Goal: Task Accomplishment & Management: Use online tool/utility

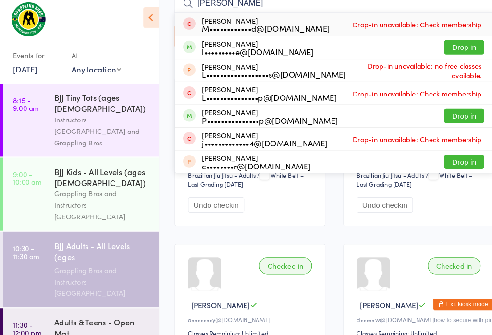
type input "[PERSON_NAME]"
click at [450, 49] on button "Drop in" at bounding box center [448, 53] width 38 height 14
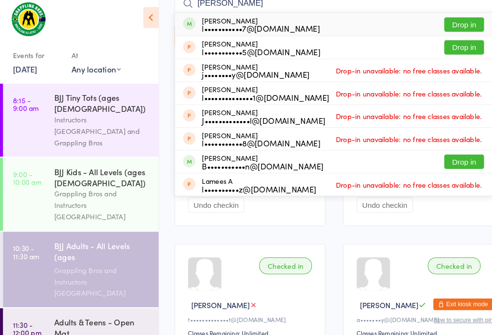
type input "[PERSON_NAME]"
click at [462, 26] on button "Drop in" at bounding box center [448, 31] width 38 height 14
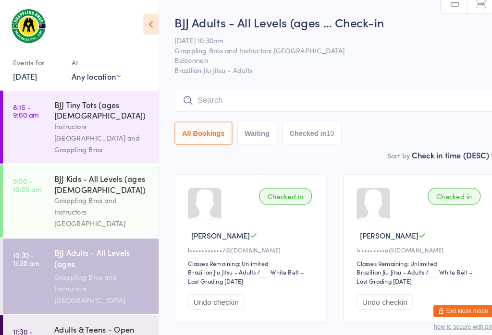
click at [227, 98] on input "search" at bounding box center [323, 97] width 309 height 22
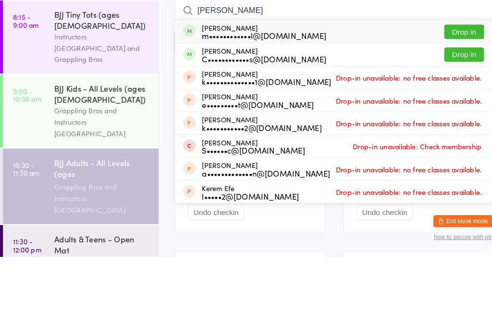
type input "[PERSON_NAME]"
click at [452, 111] on button "Drop in" at bounding box center [448, 118] width 38 height 14
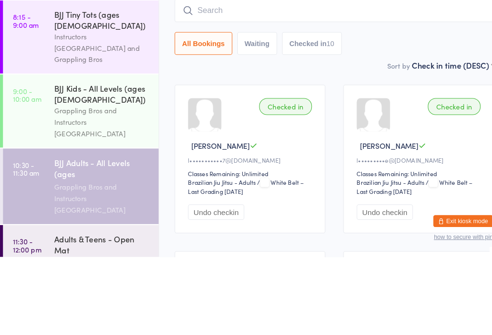
scroll to position [75, 0]
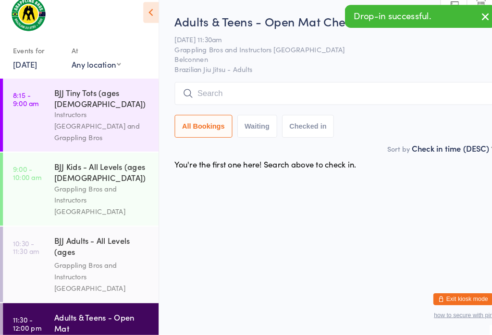
click at [210, 91] on input "search" at bounding box center [323, 102] width 309 height 22
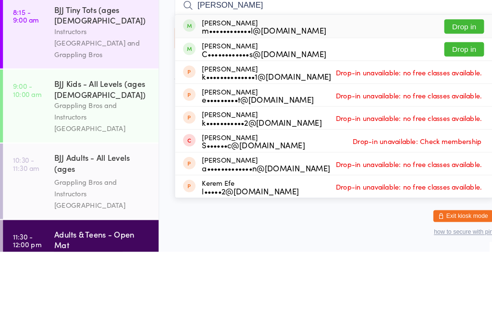
type input "[PERSON_NAME]"
click at [441, 111] on button "Drop in" at bounding box center [448, 118] width 38 height 14
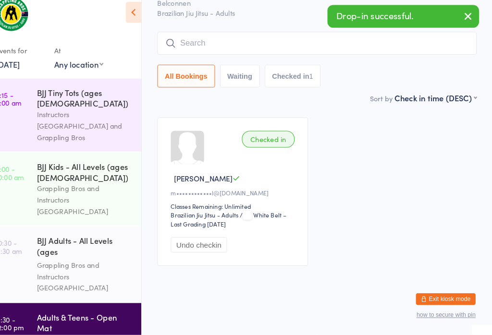
scroll to position [50, 0]
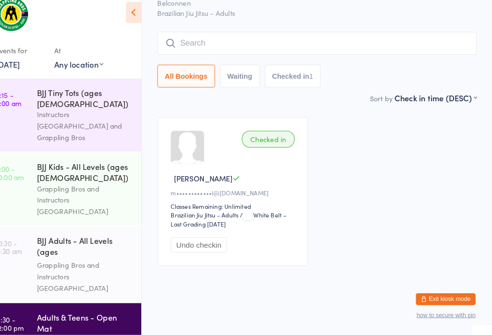
click at [90, 313] on div "Adults & Teens - Open Mat" at bounding box center [98, 323] width 93 height 21
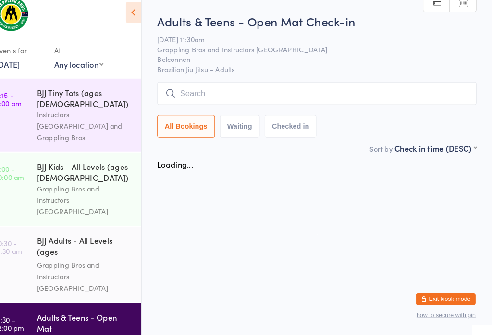
scroll to position [0, 0]
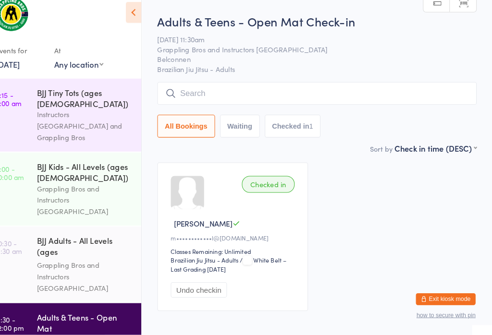
click at [310, 91] on input "search" at bounding box center [323, 102] width 309 height 22
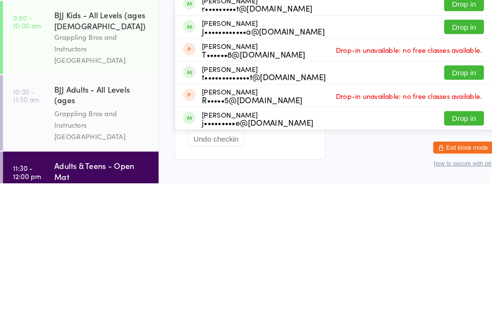
type input "[PERSON_NAME]"
click at [452, 221] on button "Drop in" at bounding box center [448, 228] width 38 height 14
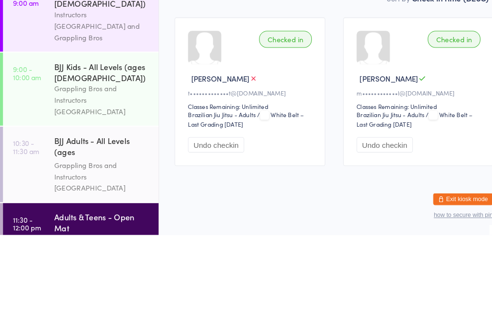
scroll to position [50, 0]
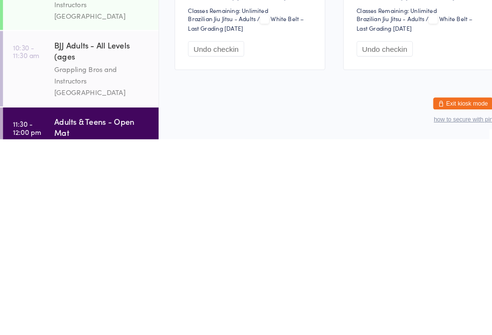
click at [92, 262] on div "Grappling Bros and Instructors [GEOGRAPHIC_DATA]" at bounding box center [98, 278] width 93 height 33
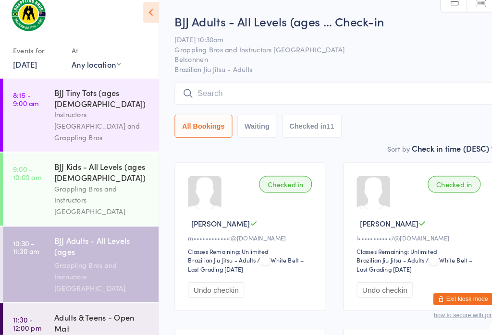
click at [291, 93] on input "search" at bounding box center [323, 102] width 309 height 22
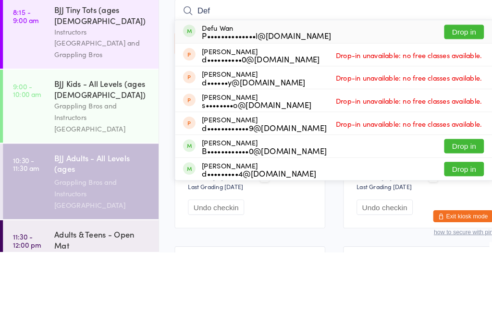
type input "Def"
click at [449, 115] on button "Drop in" at bounding box center [448, 122] width 38 height 14
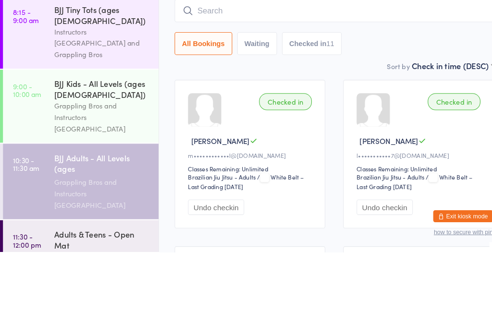
scroll to position [80, 0]
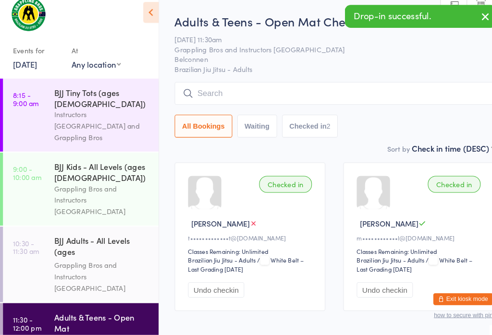
click at [244, 91] on input "search" at bounding box center [323, 102] width 309 height 22
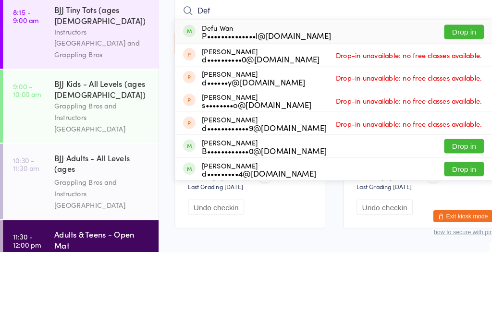
type input "Def"
click at [450, 115] on button "Drop in" at bounding box center [448, 122] width 38 height 14
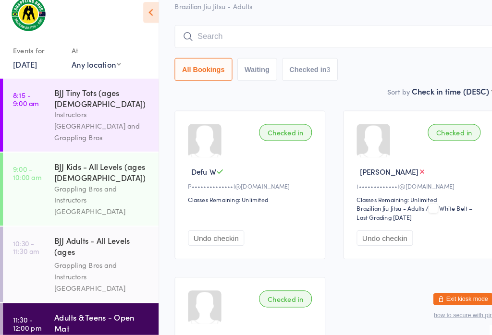
click at [207, 41] on input "search" at bounding box center [323, 47] width 309 height 22
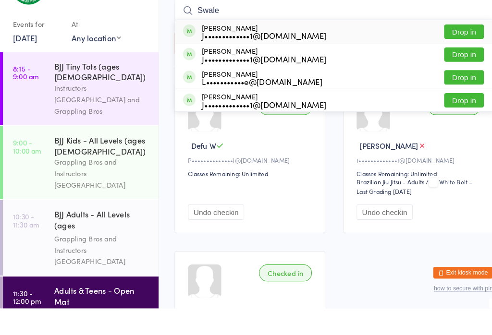
type input "Swale"
click at [435, 127] on button "Drop in" at bounding box center [448, 134] width 38 height 14
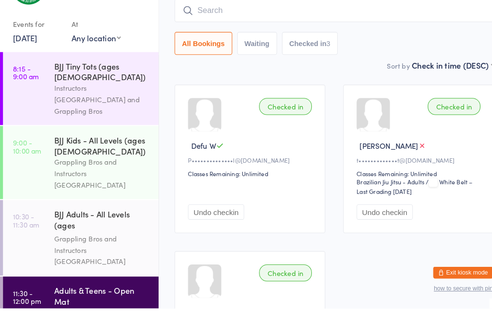
scroll to position [75, 0]
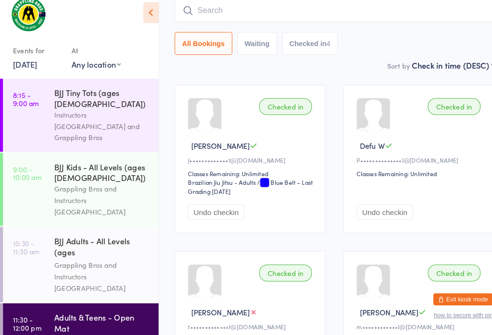
click at [378, 11] on input "search" at bounding box center [323, 22] width 309 height 22
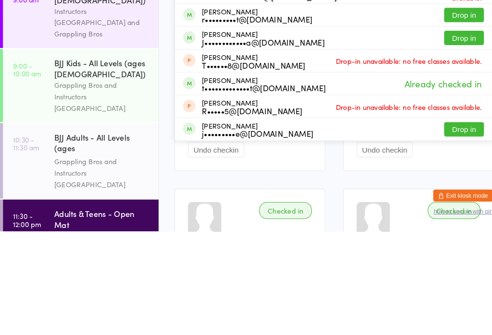
scroll to position [31, 0]
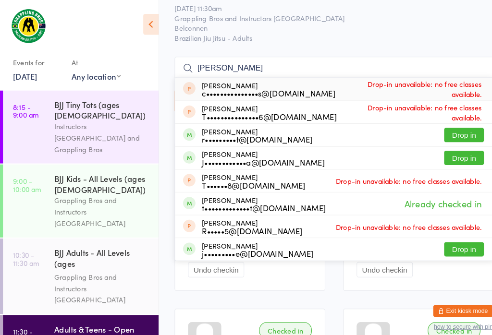
click at [298, 56] on input "[PERSON_NAME]" at bounding box center [323, 66] width 309 height 22
click at [283, 63] on input "[PERSON_NAME]" at bounding box center [323, 66] width 309 height 22
click at [284, 58] on input "[PERSON_NAME]" at bounding box center [323, 66] width 309 height 22
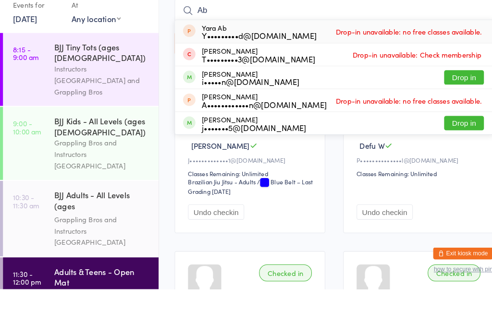
type input "Ab"
click at [444, 124] on button "Drop in" at bounding box center [448, 131] width 38 height 14
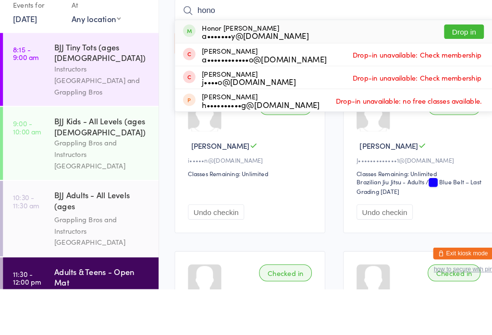
type input "honor"
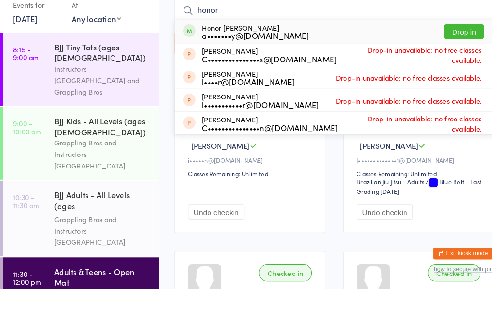
click at [100, 167] on div "BJJ Kids - All Levels (ages [DEMOGRAPHIC_DATA])" at bounding box center [98, 177] width 93 height 21
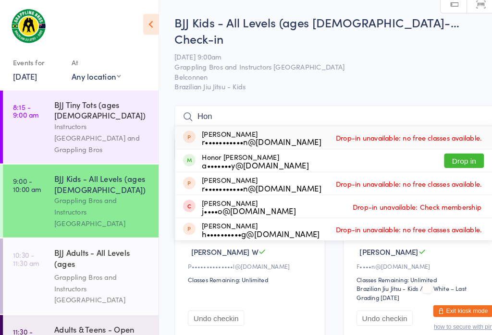
type input "Hon"
click at [447, 148] on button "Drop in" at bounding box center [448, 155] width 38 height 14
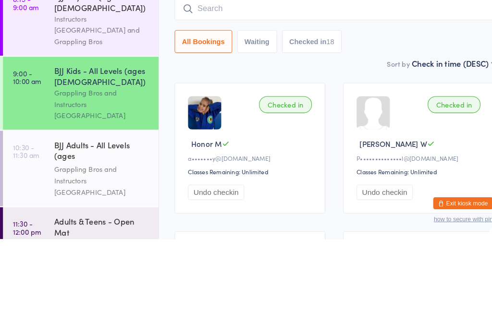
click at [111, 239] on div "BJJ Adults - All Levels (ages [DEMOGRAPHIC_DATA]+)" at bounding box center [98, 251] width 93 height 24
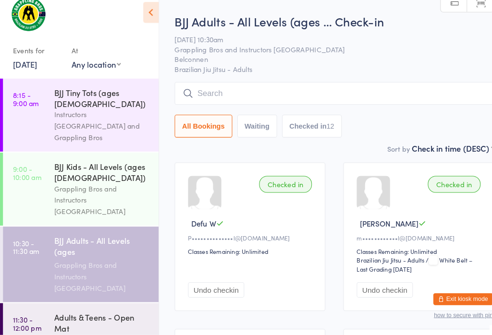
click at [371, 91] on input "search" at bounding box center [323, 102] width 309 height 22
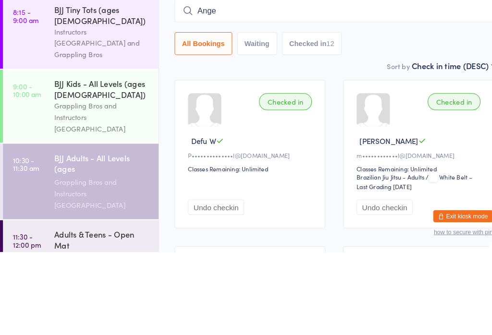
type input "Angel"
